Goal: Task Accomplishment & Management: Use online tool/utility

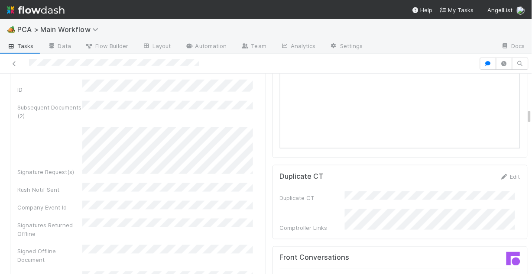
scroll to position [797, 0]
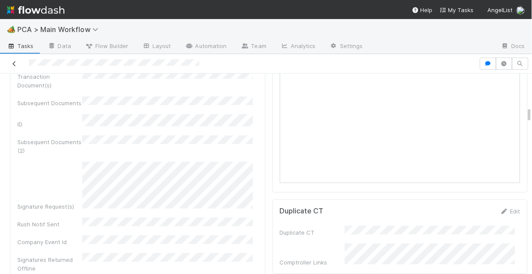
click at [14, 63] on icon at bounding box center [14, 64] width 9 height 6
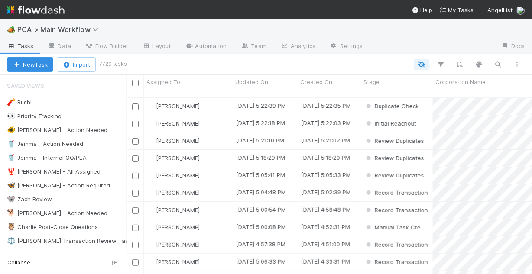
scroll to position [178, 400]
click at [58, 133] on div "🐠 Chris - Action Needed" at bounding box center [57, 130] width 100 height 11
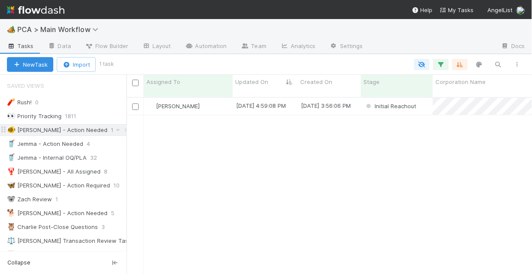
scroll to position [178, 400]
click at [203, 102] on div "[PERSON_NAME]" at bounding box center [188, 106] width 89 height 17
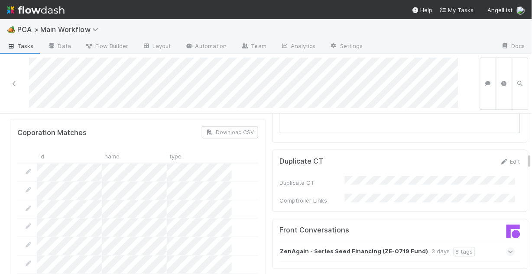
scroll to position [901, 0]
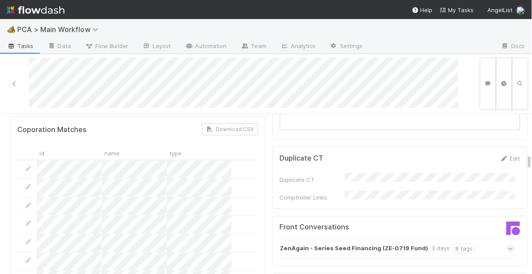
click at [508, 245] on icon at bounding box center [511, 249] width 6 height 9
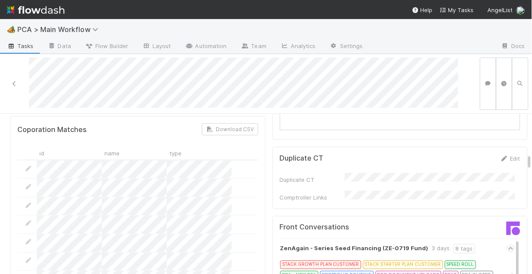
click at [506, 274] on icon at bounding box center [510, 277] width 9 height 6
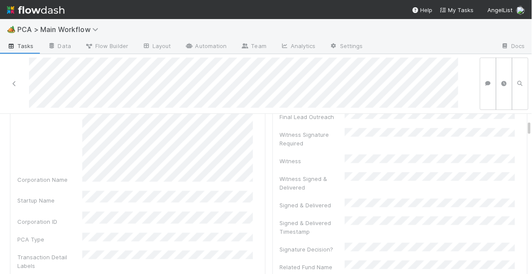
scroll to position [0, 0]
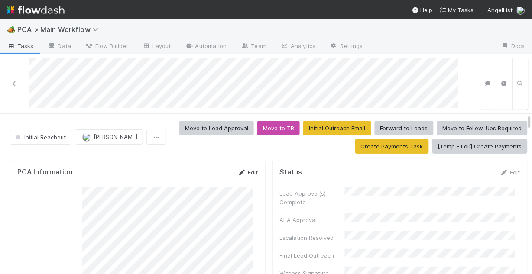
click at [246, 172] on link "Edit" at bounding box center [248, 172] width 20 height 7
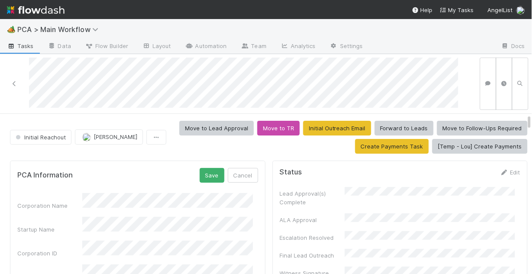
scroll to position [35, 0]
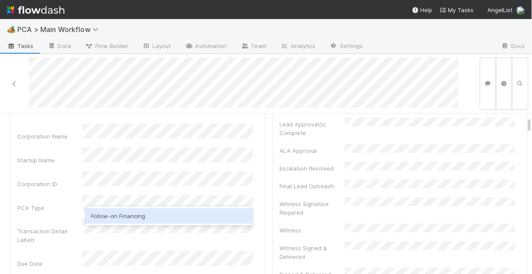
click at [161, 216] on div "Follow-on Financing" at bounding box center [169, 216] width 167 height 16
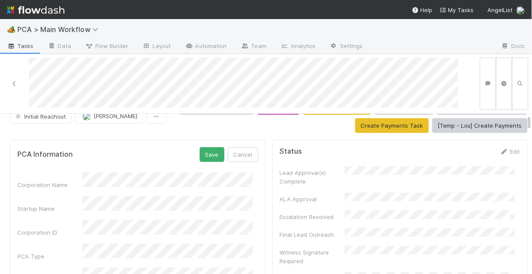
scroll to position [0, 0]
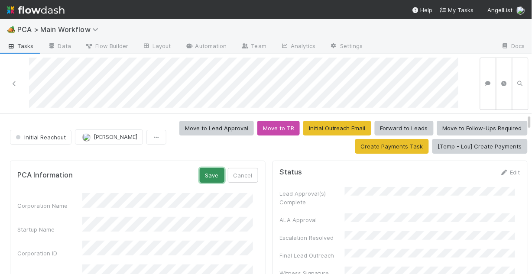
click at [205, 176] on button "Save" at bounding box center [212, 175] width 25 height 15
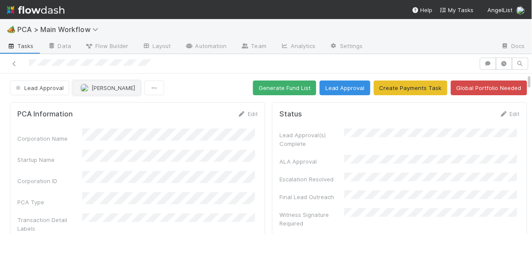
click at [103, 88] on span "Jemma Cunningham" at bounding box center [113, 87] width 44 height 7
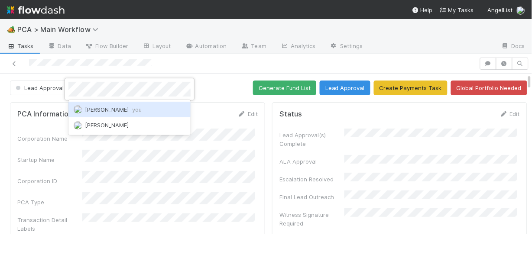
click at [118, 111] on span "Chris DelBianco you" at bounding box center [113, 109] width 57 height 7
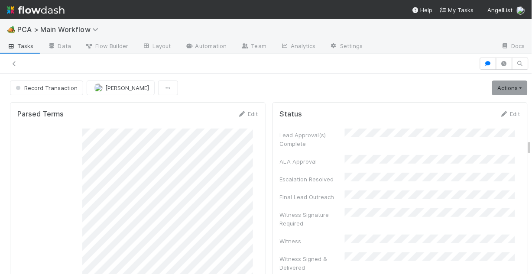
scroll to position [10, 0]
